Goal: Information Seeking & Learning: Learn about a topic

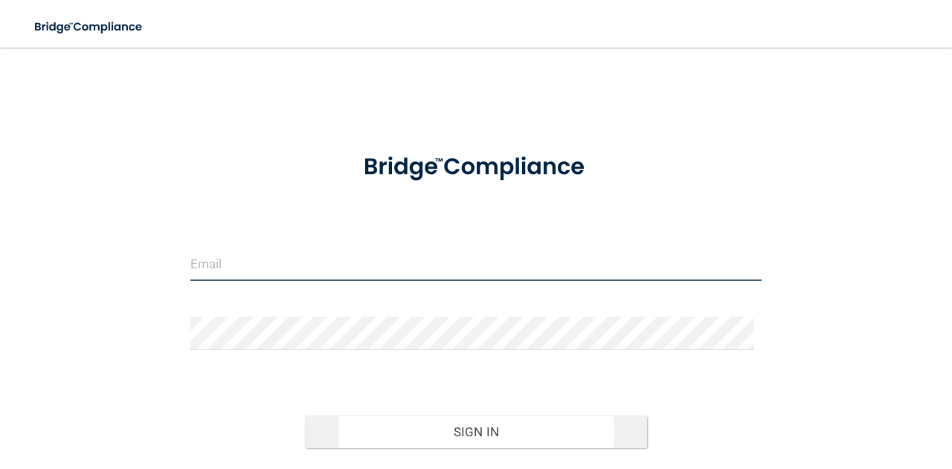
type input "[EMAIL_ADDRESS][DOMAIN_NAME]"
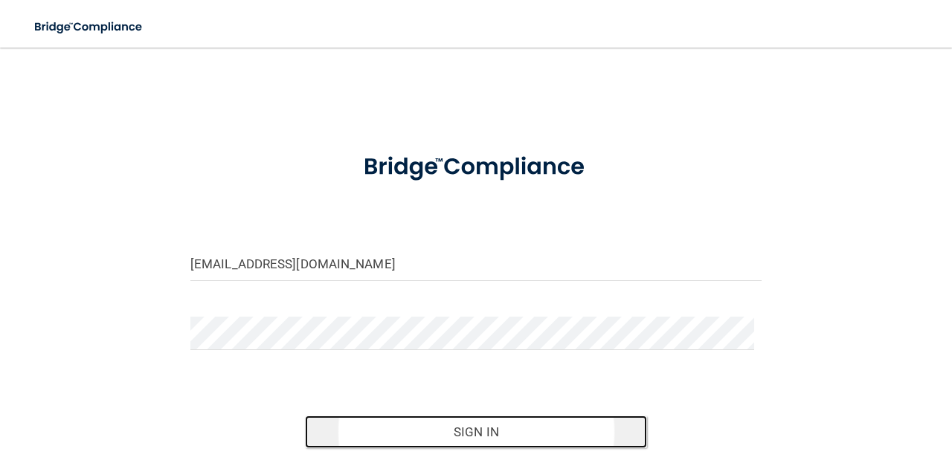
drag, startPoint x: 444, startPoint y: 420, endPoint x: 458, endPoint y: 425, distance: 14.4
click at [455, 424] on button "Sign In" at bounding box center [476, 432] width 343 height 33
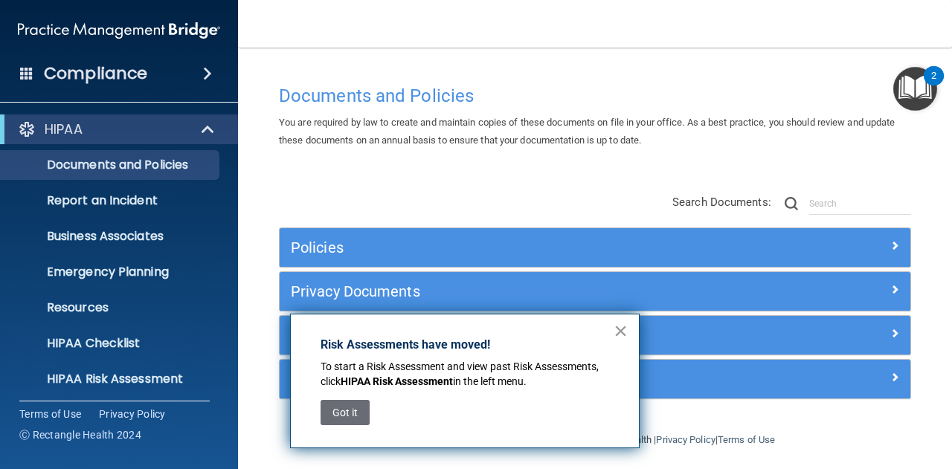
click at [627, 334] on button "×" at bounding box center [621, 331] width 14 height 24
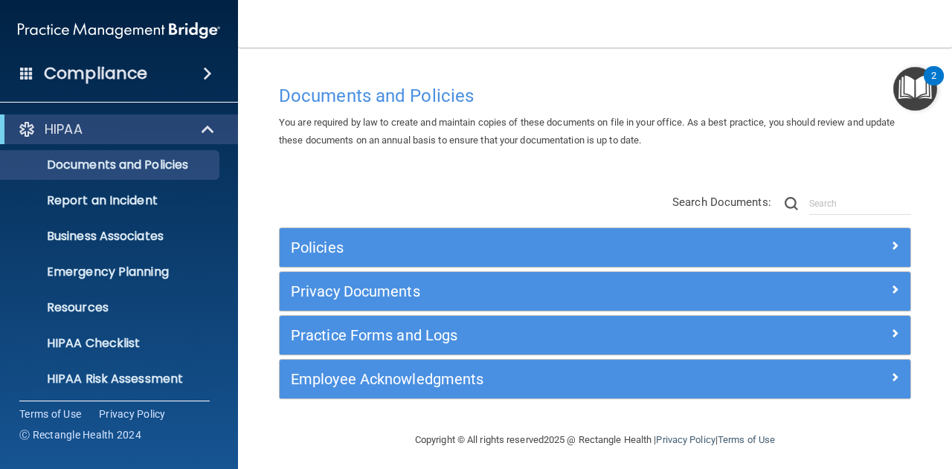
click at [212, 71] on span at bounding box center [207, 74] width 9 height 18
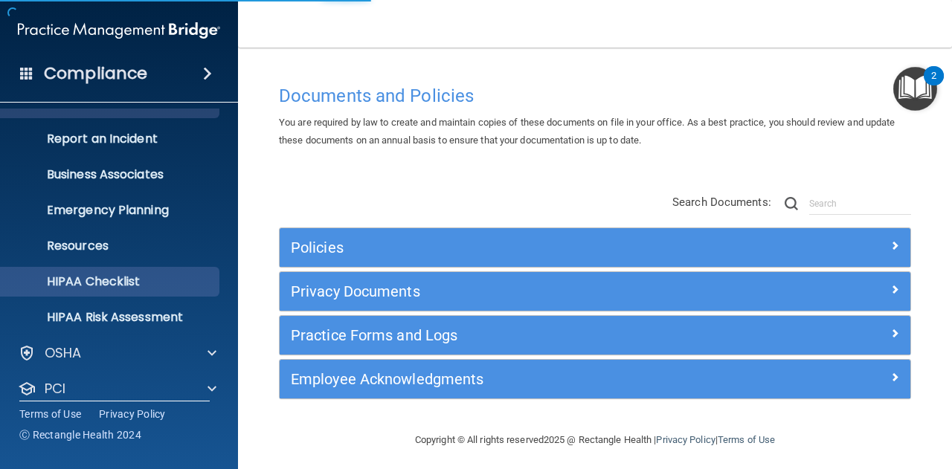
scroll to position [147, 0]
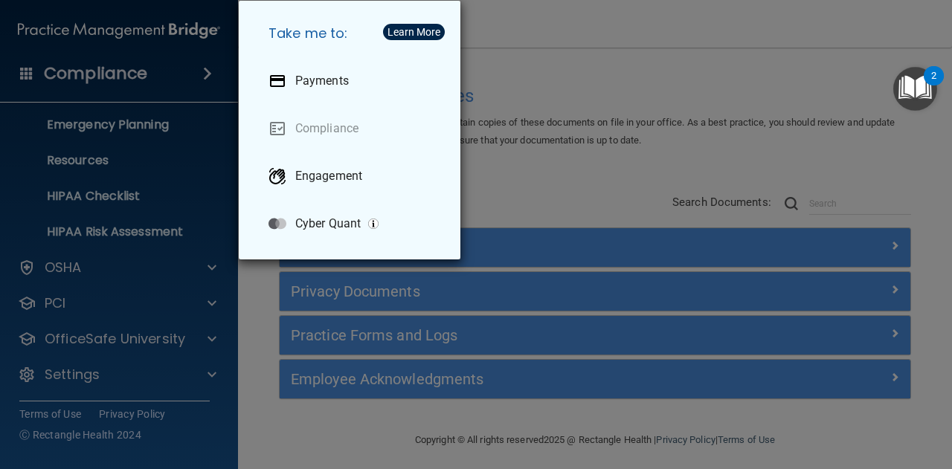
drag, startPoint x: 48, startPoint y: 70, endPoint x: 24, endPoint y: 79, distance: 25.4
click at [25, 79] on div "Take me to: Payments Compliance Engagement Cyber Quant" at bounding box center [476, 234] width 952 height 469
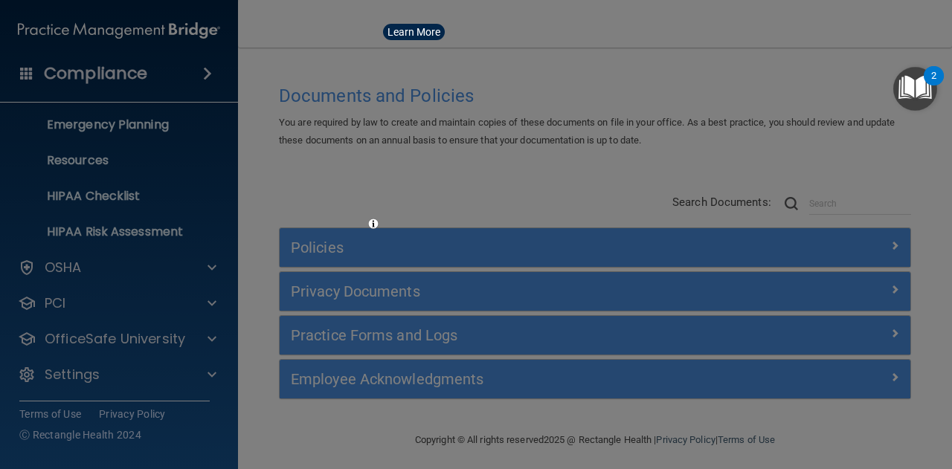
click at [24, 77] on div "Take me to: Payments Compliance Engagement Cyber Quant" at bounding box center [476, 234] width 952 height 469
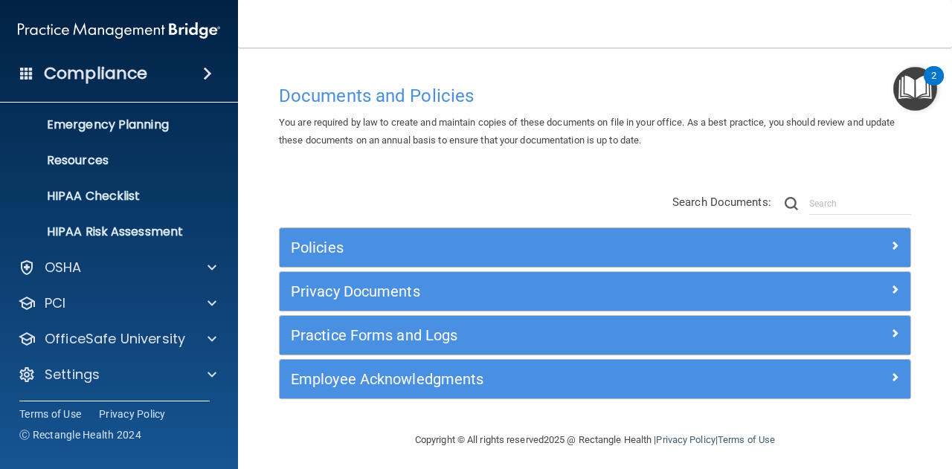
click at [24, 77] on span at bounding box center [26, 72] width 13 height 13
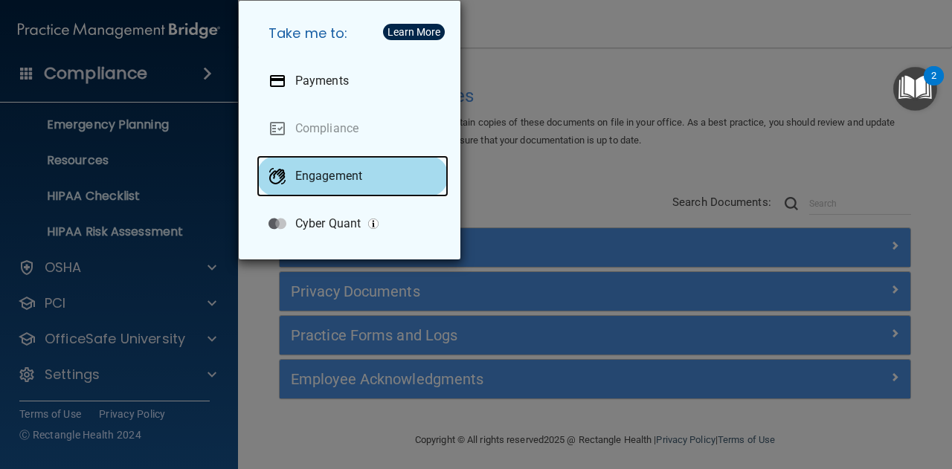
click at [315, 173] on p "Engagement" at bounding box center [328, 176] width 67 height 15
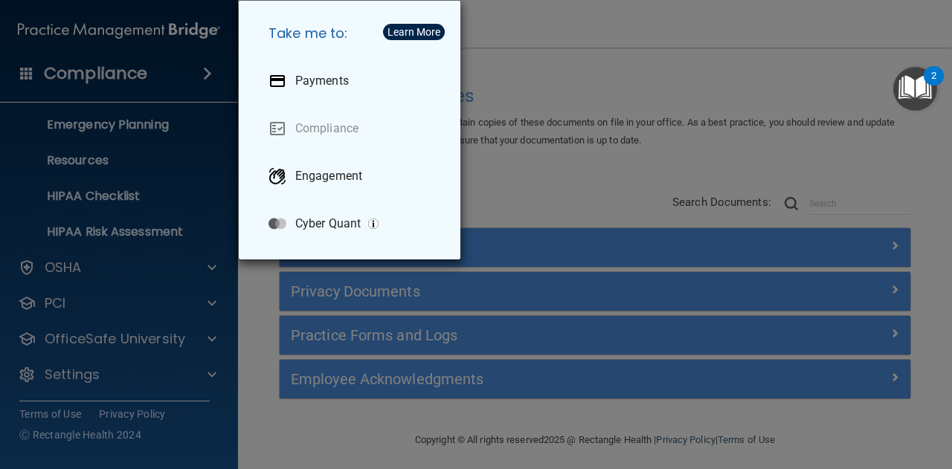
click at [195, 340] on div "Take me to: Payments Compliance Engagement Cyber Quant" at bounding box center [476, 234] width 952 height 469
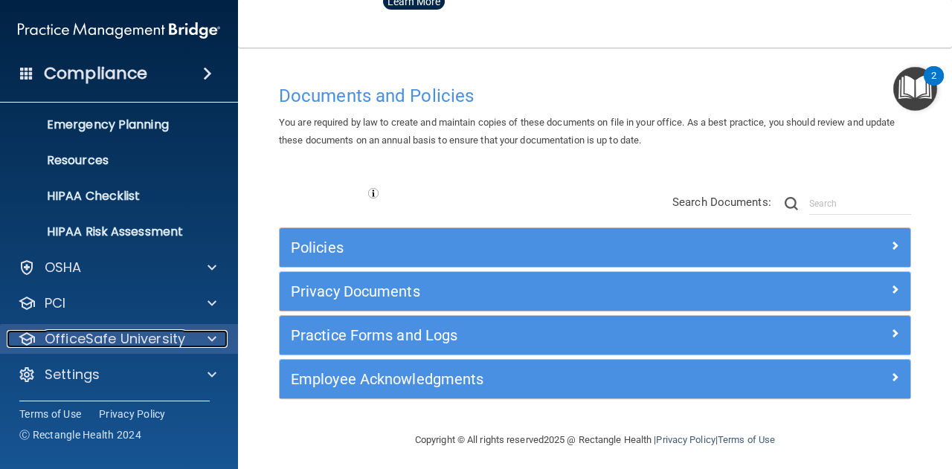
click at [204, 337] on div at bounding box center [209, 339] width 37 height 18
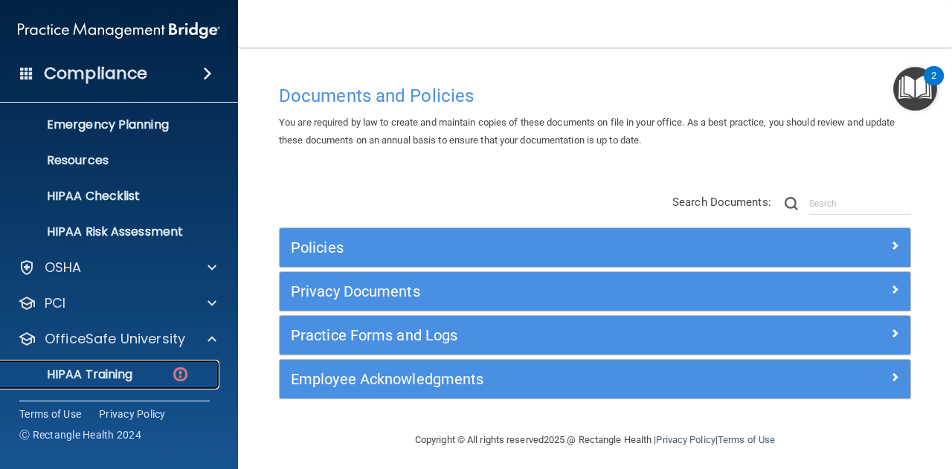
click at [150, 376] on div "HIPAA Training" at bounding box center [111, 375] width 203 height 15
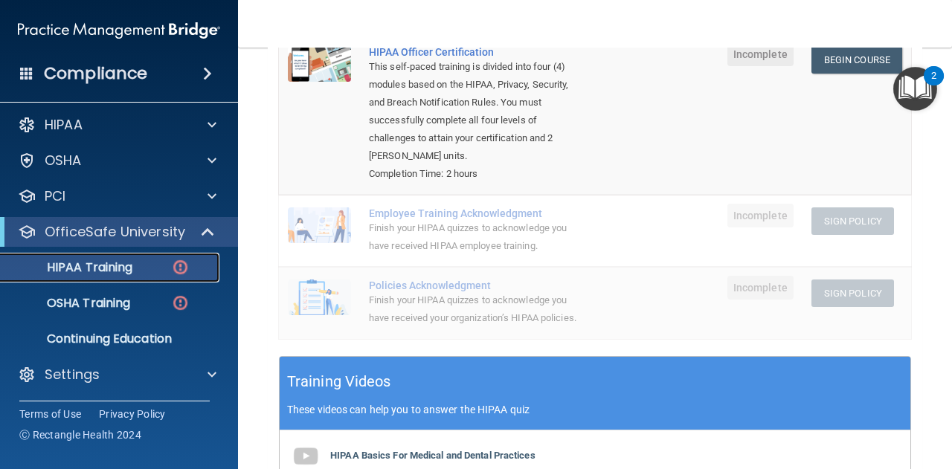
scroll to position [223, 0]
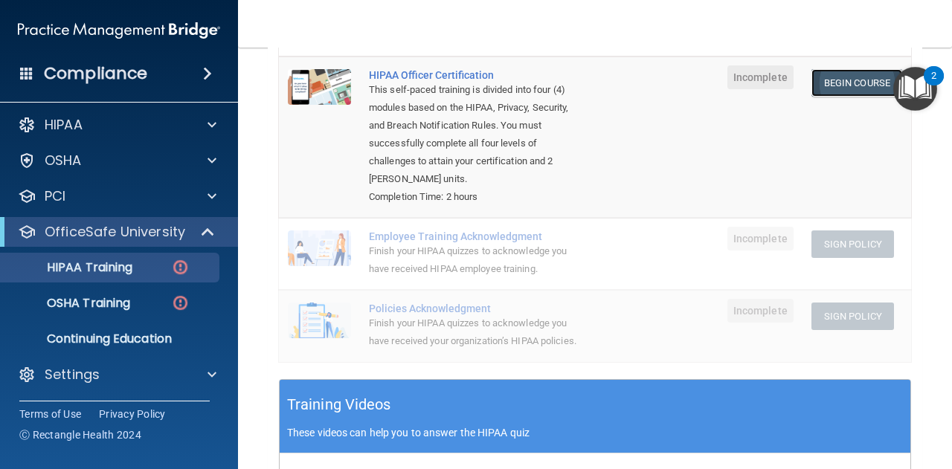
click at [847, 74] on link "Begin Course" at bounding box center [857, 83] width 91 height 28
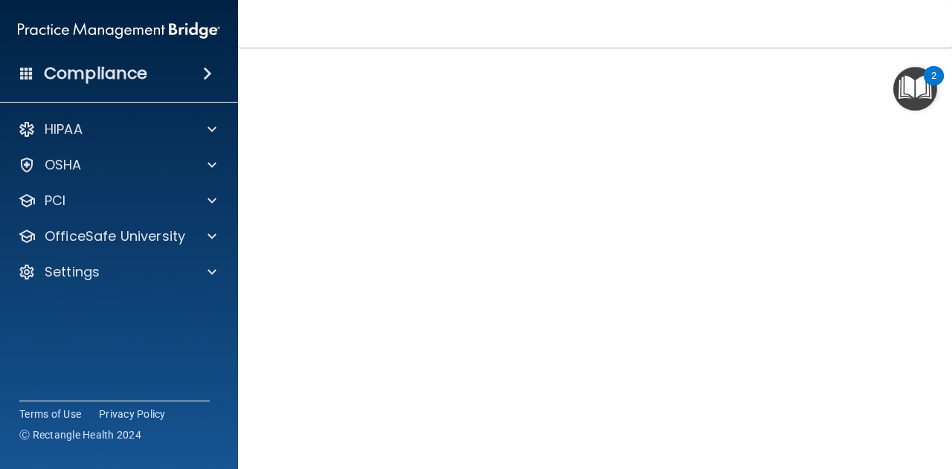
scroll to position [152, 0]
click at [812, 452] on div "Copyright © All rights reserved 2025 @ Rectangle Health | Privacy Policy | Term…" at bounding box center [595, 476] width 543 height 48
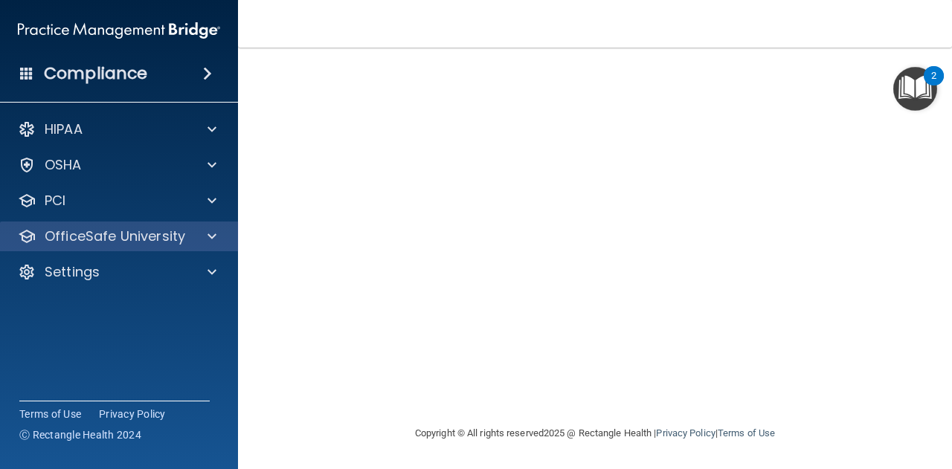
scroll to position [119, 0]
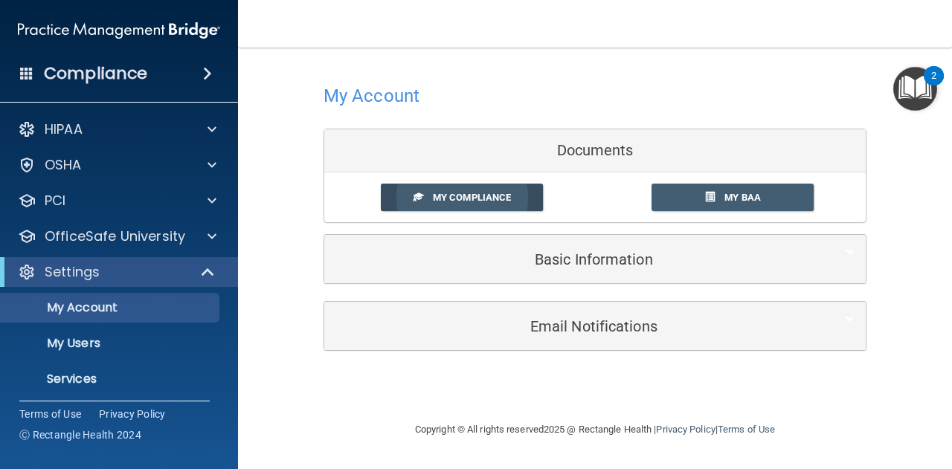
click at [501, 198] on span "My Compliance" at bounding box center [472, 197] width 78 height 11
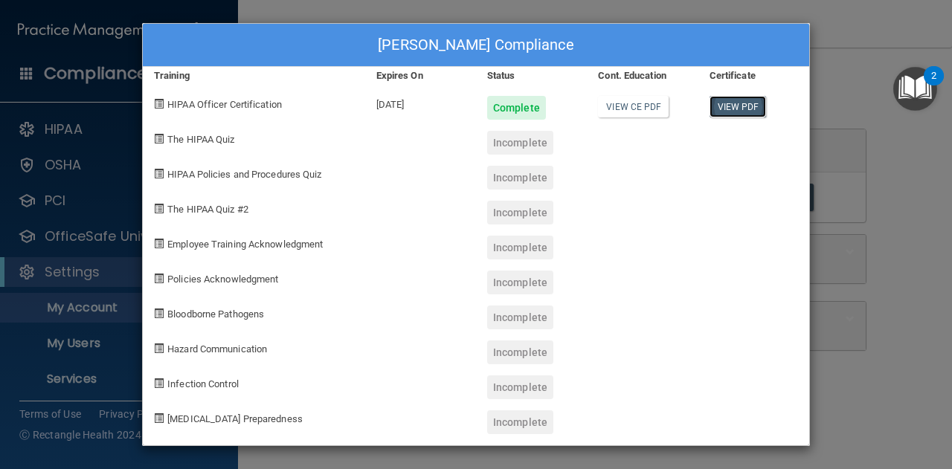
click at [736, 101] on link "View PDF" at bounding box center [738, 107] width 57 height 22
click at [365, 53] on div "Christina Landrigan's Compliance" at bounding box center [476, 45] width 667 height 43
click at [921, 262] on div "Christina Landrigan's Compliance Training Expires On Status Cont. Education Cer…" at bounding box center [476, 234] width 952 height 469
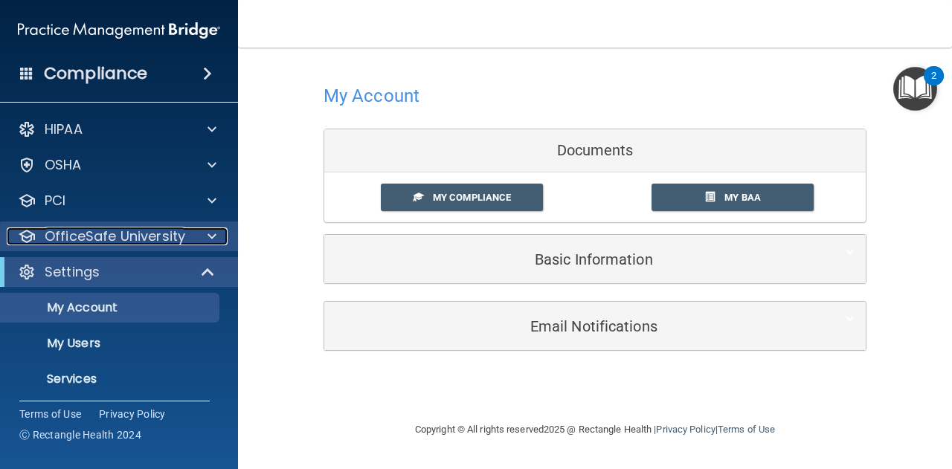
click at [210, 240] on span at bounding box center [212, 237] width 9 height 18
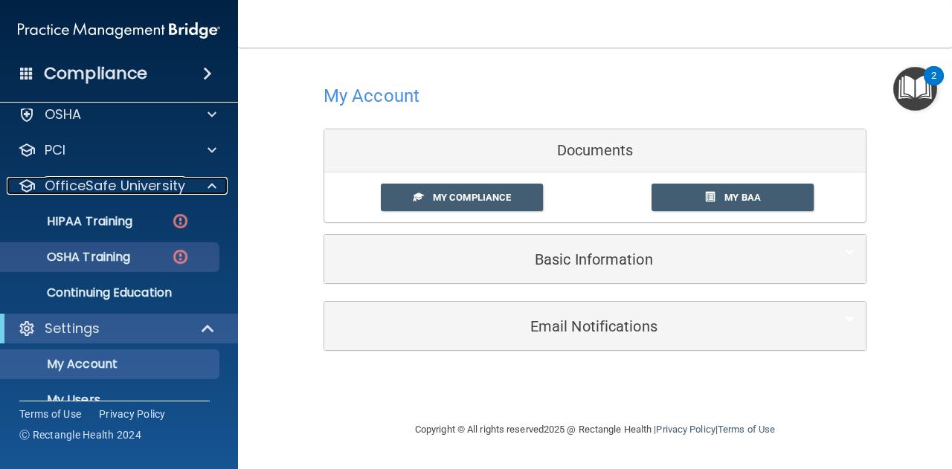
scroll to position [74, 0]
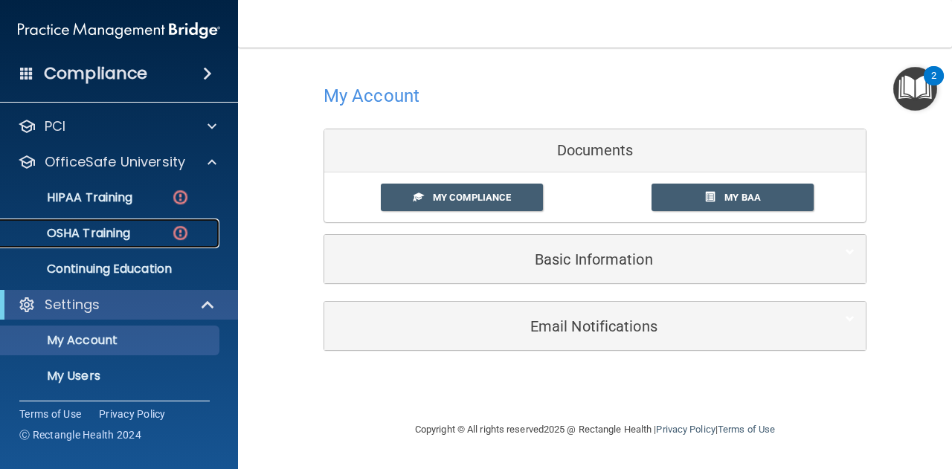
click at [179, 231] on img at bounding box center [180, 233] width 19 height 19
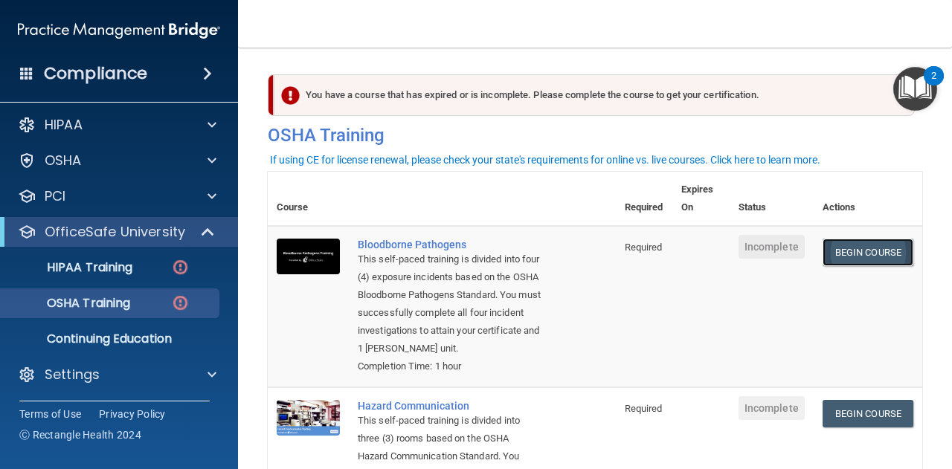
click at [875, 252] on link "Begin Course" at bounding box center [868, 253] width 91 height 28
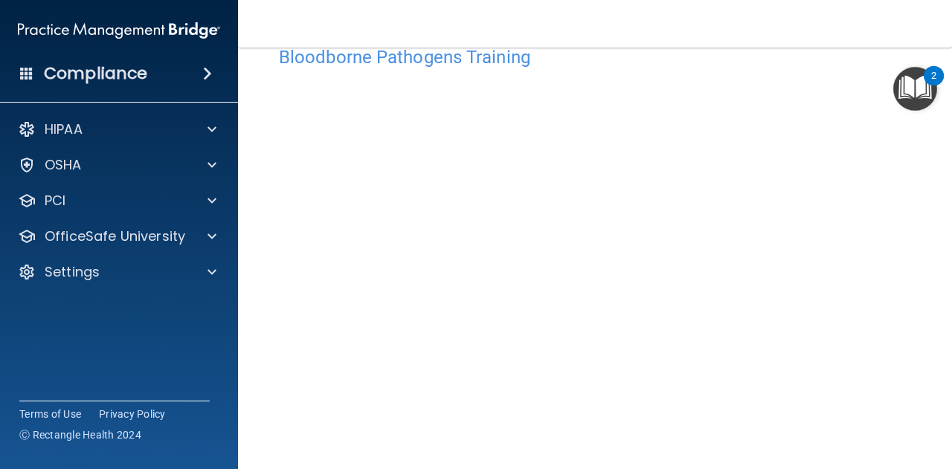
scroll to position [113, 0]
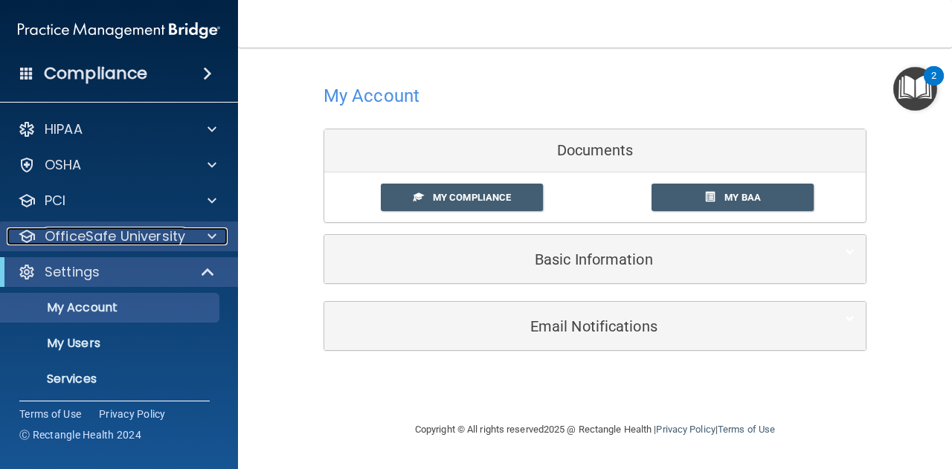
click at [202, 234] on div at bounding box center [209, 237] width 37 height 18
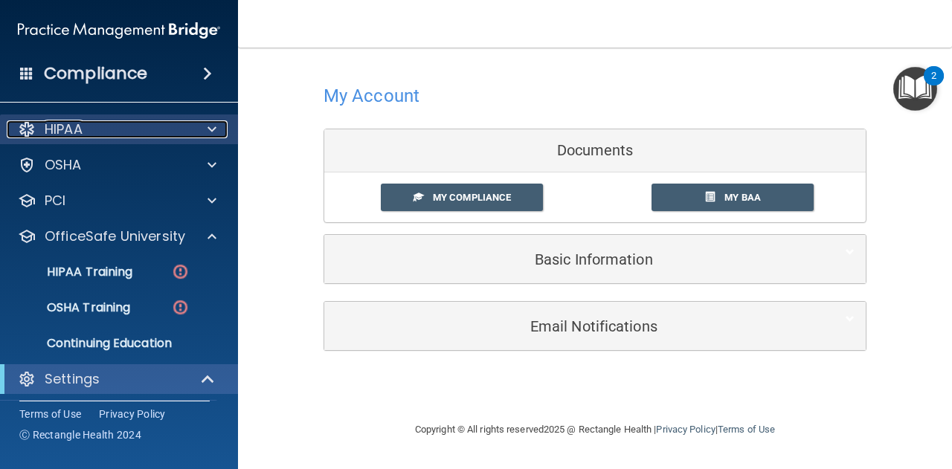
click at [220, 132] on div at bounding box center [209, 130] width 37 height 18
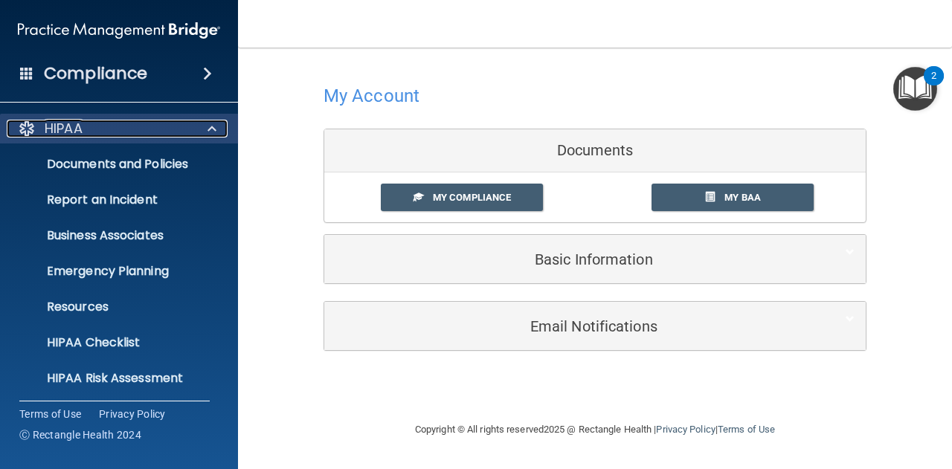
click at [216, 130] on div at bounding box center [209, 129] width 37 height 18
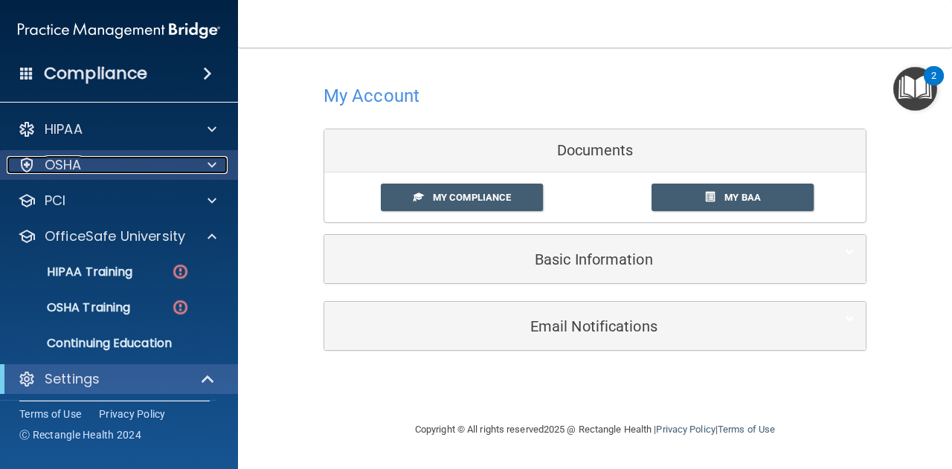
click at [209, 166] on span at bounding box center [212, 165] width 9 height 18
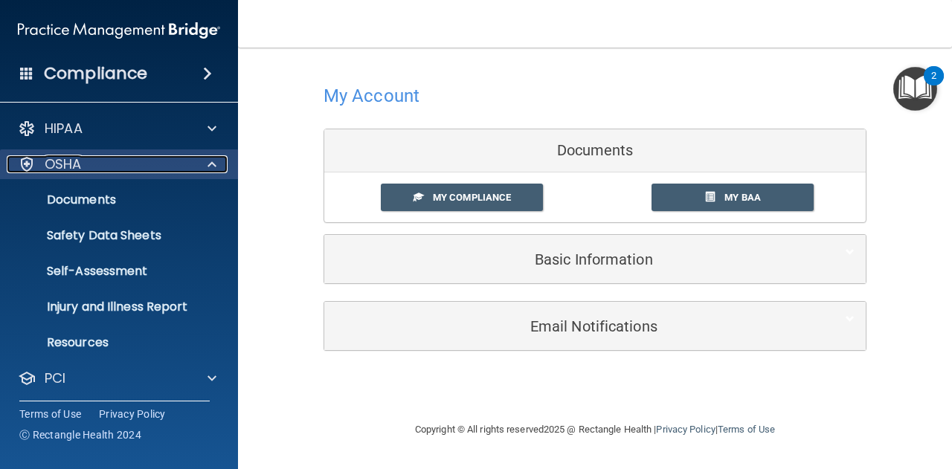
click at [209, 166] on span at bounding box center [212, 164] width 9 height 18
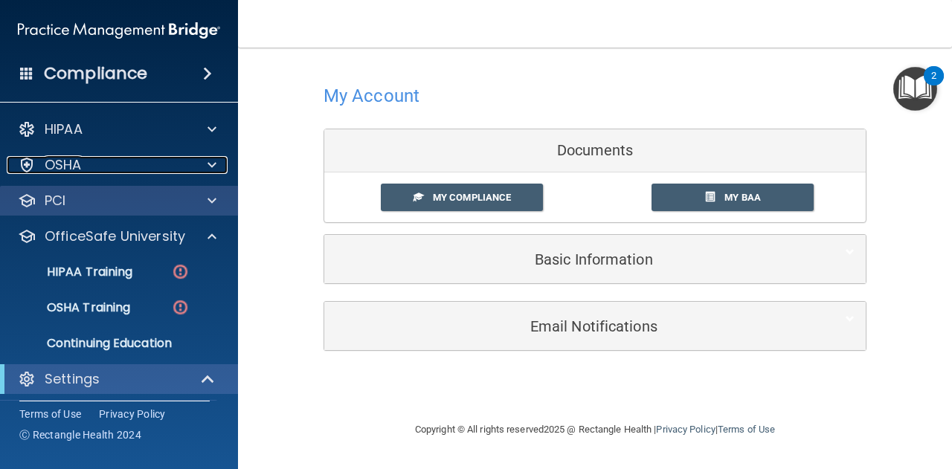
scroll to position [74, 0]
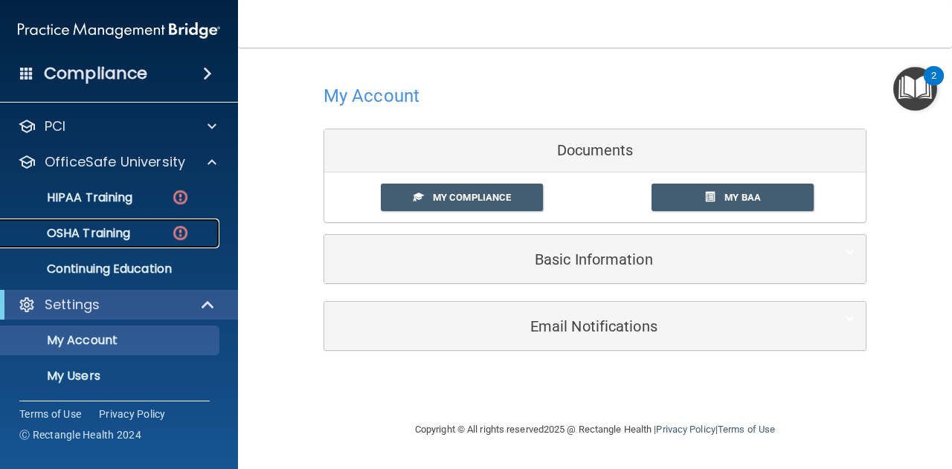
click at [186, 231] on img at bounding box center [180, 233] width 19 height 19
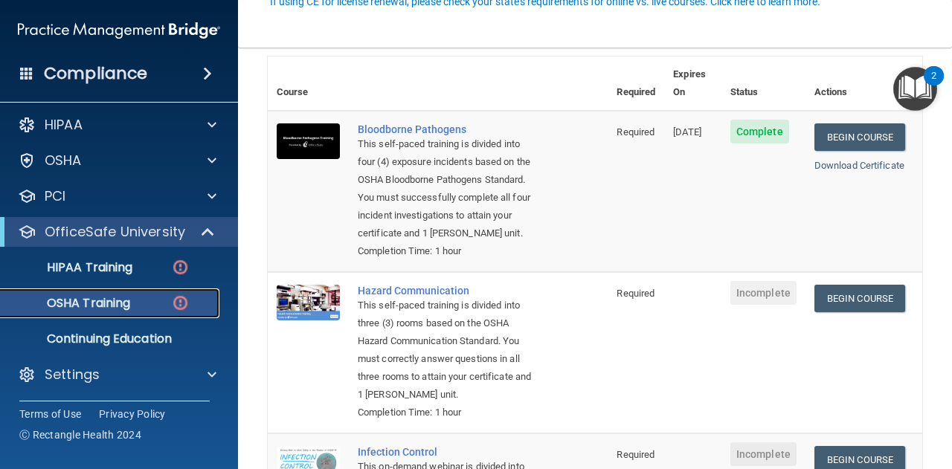
scroll to position [161, 0]
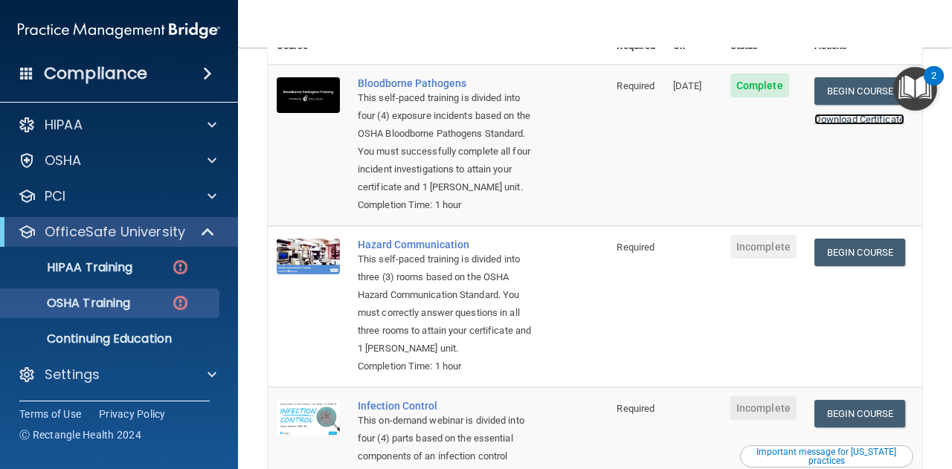
click at [850, 114] on link "Download Certificate" at bounding box center [860, 119] width 90 height 11
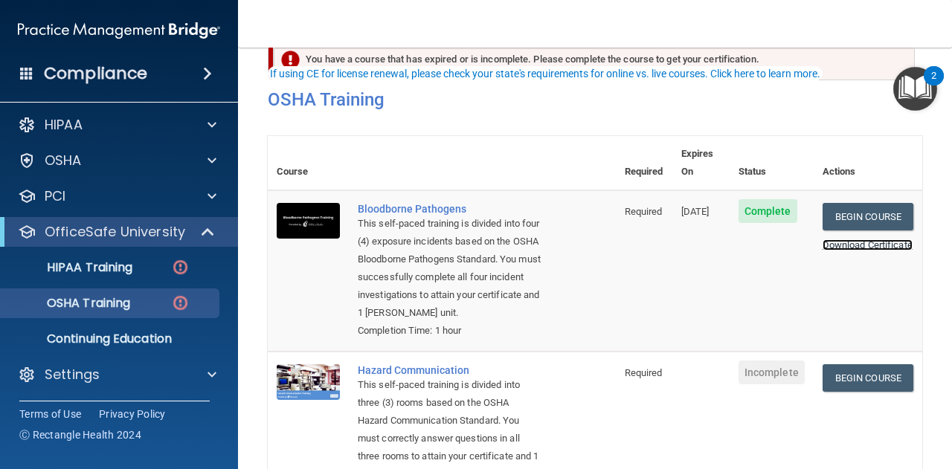
scroll to position [13, 0]
